Goal: Task Accomplishment & Management: Complete application form

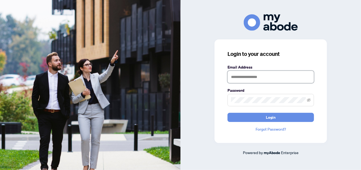
click at [239, 77] on input "text" at bounding box center [270, 77] width 86 height 12
type input "**********"
click at [227, 113] on button "Login" at bounding box center [270, 117] width 86 height 9
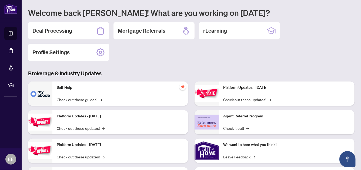
scroll to position [51, 0]
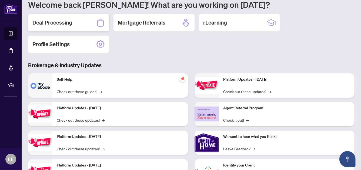
click at [46, 21] on h2 "Deal Processing" at bounding box center [52, 23] width 40 height 8
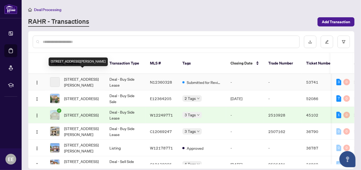
click at [84, 76] on span "3202-898 Portage Pkwy, Vaughan, Ontario L4K 0J6, Canada" at bounding box center [82, 82] width 37 height 12
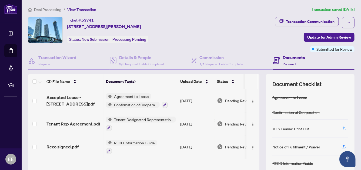
click at [341, 127] on icon "button" at bounding box center [343, 128] width 5 height 5
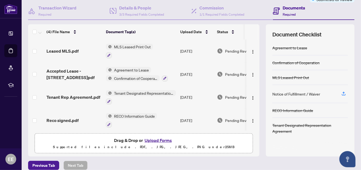
scroll to position [55, 0]
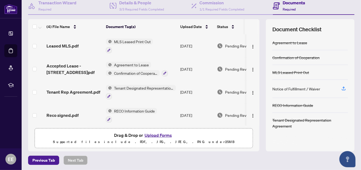
click at [154, 133] on button "Upload Forms" at bounding box center [158, 135] width 31 height 7
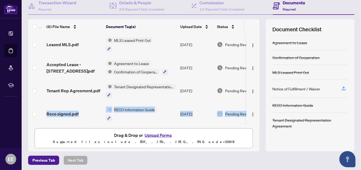
drag, startPoint x: 255, startPoint y: 105, endPoint x: 256, endPoint y: 93, distance: 12.2
click at [256, 93] on div "(6) File Name Document Tag(s) Upload Date Status Deposit Receipt 1st Installmen…" at bounding box center [191, 85] width 326 height 132
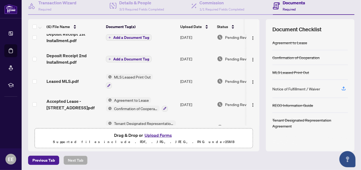
scroll to position [0, 0]
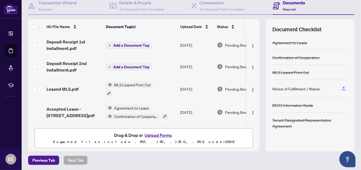
click at [119, 45] on span "Add a Document Tag" at bounding box center [131, 45] width 36 height 4
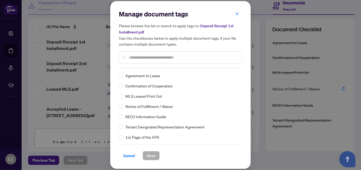
click at [133, 57] on input "text" at bounding box center [183, 58] width 109 height 6
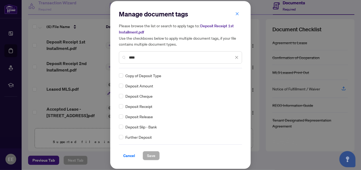
type input "****"
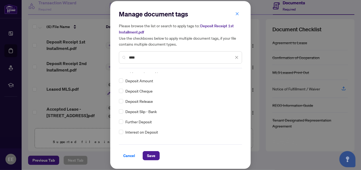
scroll to position [15, 0]
click at [151, 158] on span "Save" at bounding box center [151, 155] width 8 height 9
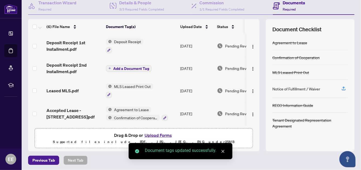
click at [118, 67] on span "Add a Document Tag" at bounding box center [131, 69] width 36 height 4
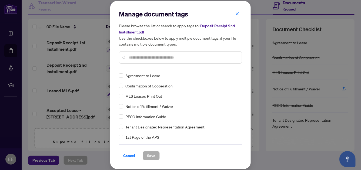
click at [133, 55] on input "text" at bounding box center [183, 58] width 109 height 6
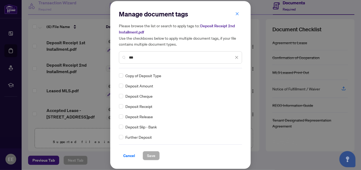
type input "***"
click at [151, 156] on span "Save" at bounding box center [151, 155] width 8 height 9
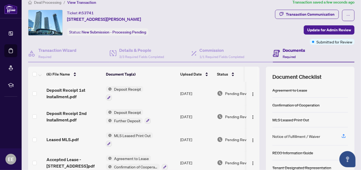
scroll to position [6, 0]
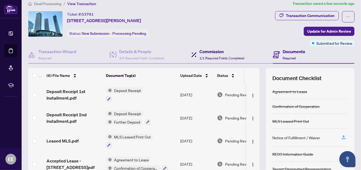
click at [215, 59] on span "1/1 Required Fields Completed" at bounding box center [221, 58] width 45 height 4
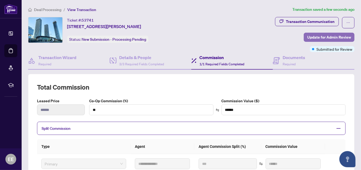
click at [328, 34] on span "Update for Admin Review" at bounding box center [329, 37] width 44 height 9
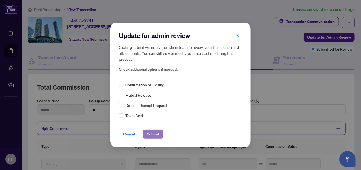
click at [152, 134] on span "Submit" at bounding box center [153, 134] width 12 height 9
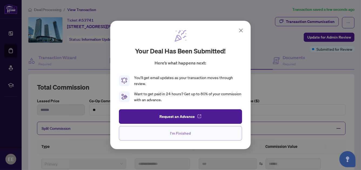
click at [200, 133] on button "I'm Finished" at bounding box center [180, 133] width 123 height 15
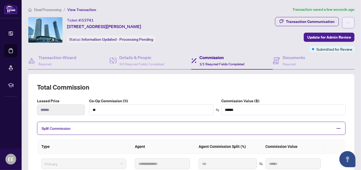
click at [346, 21] on icon "ellipsis" at bounding box center [348, 23] width 4 height 4
